Goal: Information Seeking & Learning: Learn about a topic

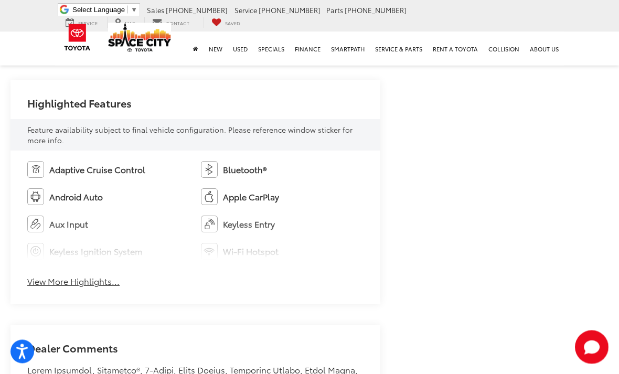
scroll to position [580, 0]
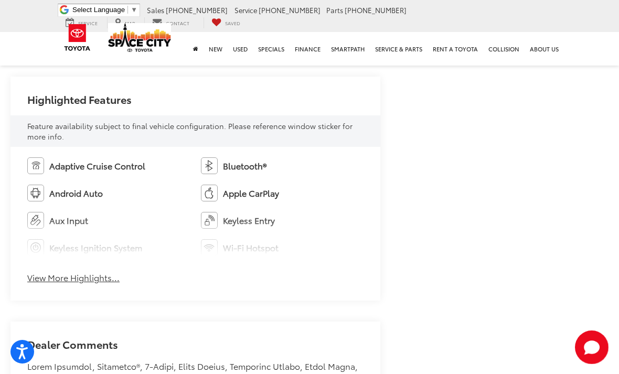
click at [60, 279] on button "View More Highlights..." at bounding box center [73, 278] width 92 height 12
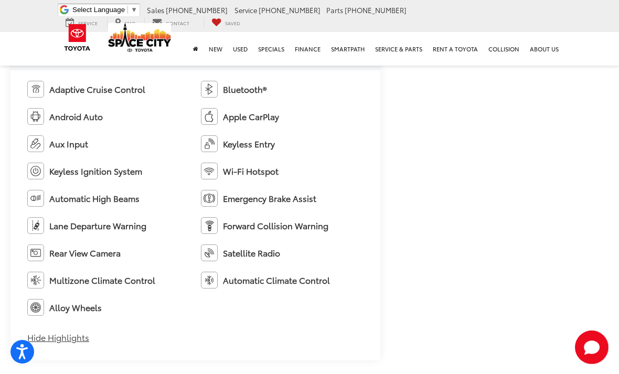
scroll to position [655, 0]
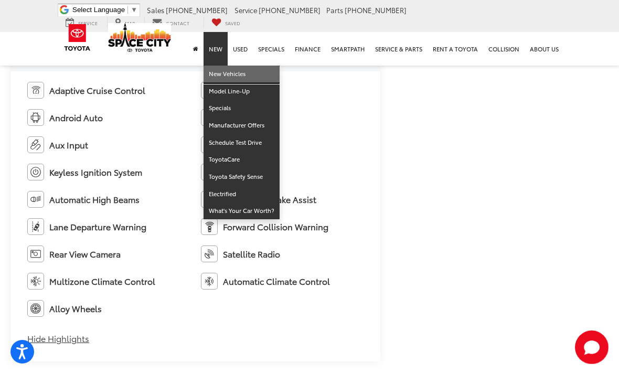
click at [244, 66] on link "New Vehicles" at bounding box center [241, 74] width 76 height 17
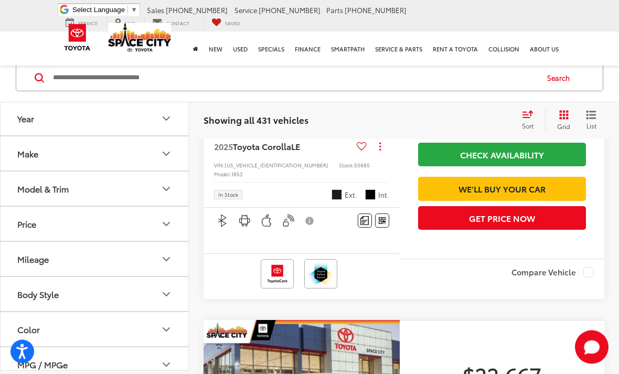
scroll to position [242, 0]
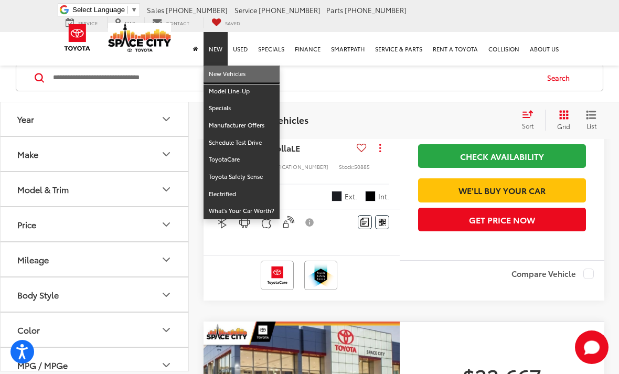
click at [231, 66] on link "New Vehicles" at bounding box center [241, 74] width 76 height 17
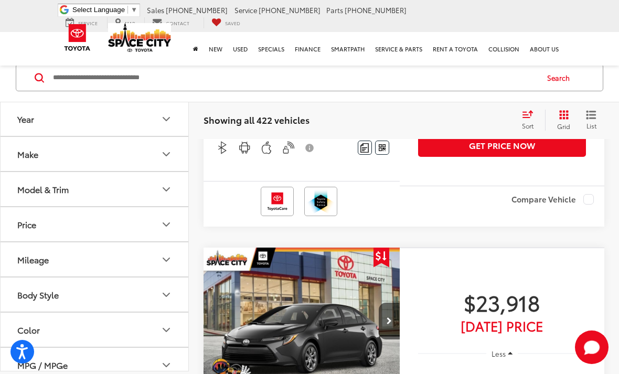
click at [90, 75] on input "Search by Make, Model, or Keyword" at bounding box center [294, 77] width 485 height 25
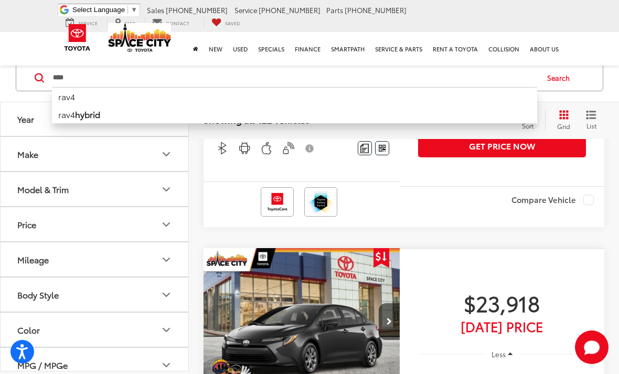
click at [64, 99] on li "rav4" at bounding box center [294, 96] width 485 height 18
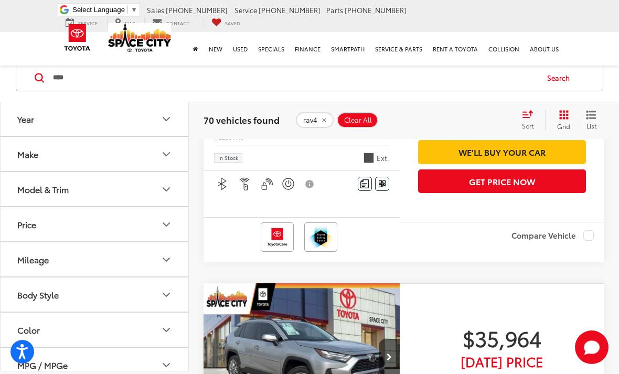
scroll to position [2452, 0]
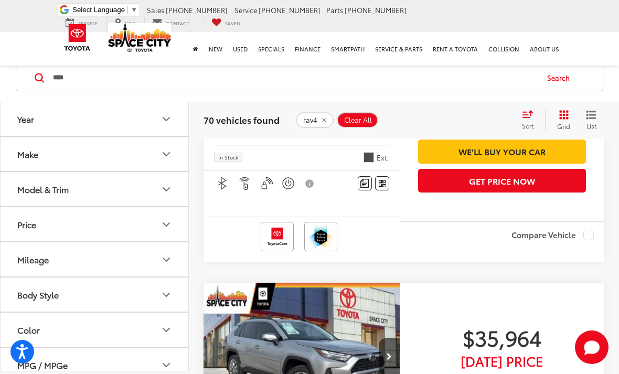
click at [89, 87] on input "****" at bounding box center [294, 77] width 485 height 25
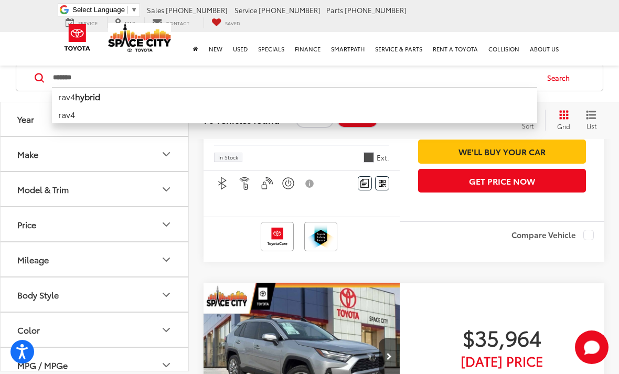
type input "*******"
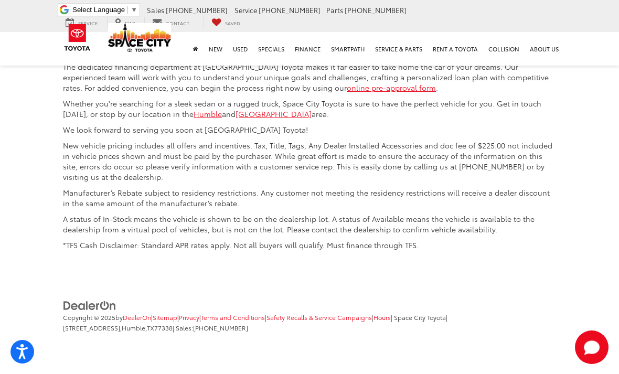
scroll to position [4972, 0]
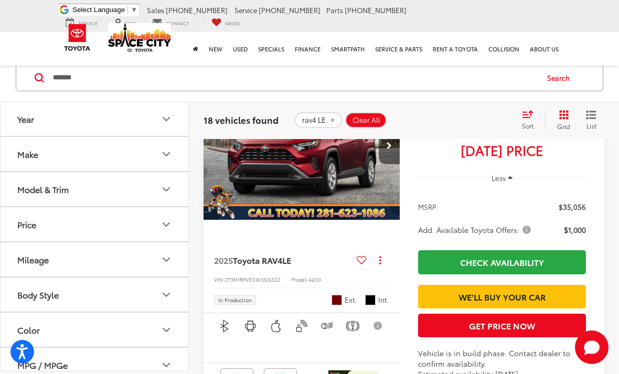
scroll to position [2063, 0]
